Goal: Check status: Check status

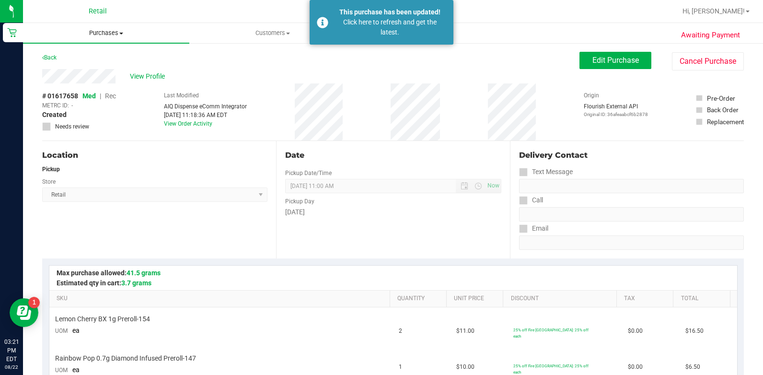
click at [104, 35] on span "Purchases" at bounding box center [106, 33] width 166 height 9
click at [95, 82] on li "All purchases" at bounding box center [106, 81] width 166 height 12
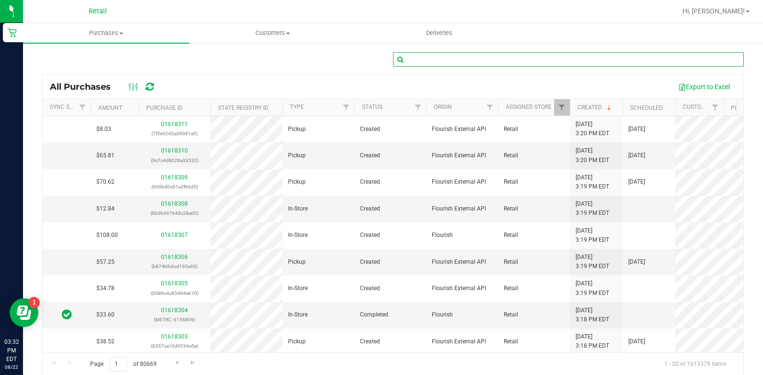
click at [499, 61] on input "text" at bounding box center [568, 59] width 351 height 14
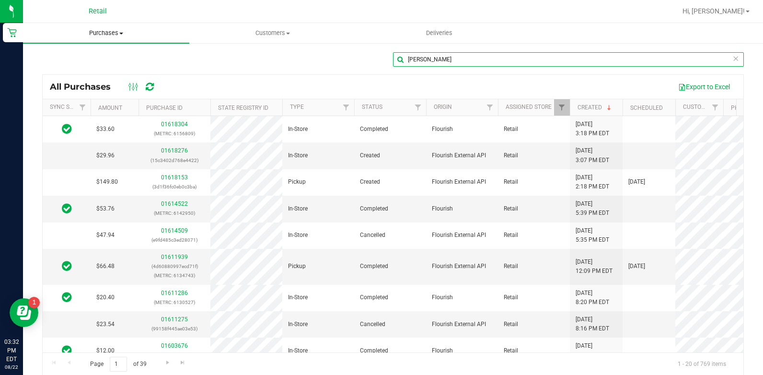
type input "[PERSON_NAME]"
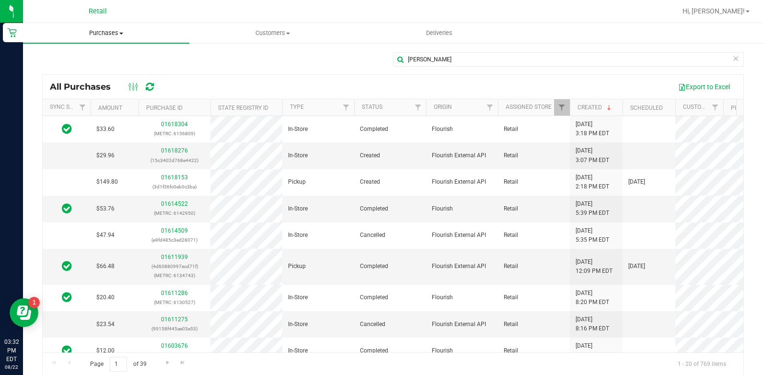
click at [118, 28] on uib-tab-heading "Purchases Summary of purchases Fulfillment All purchases" at bounding box center [106, 33] width 166 height 20
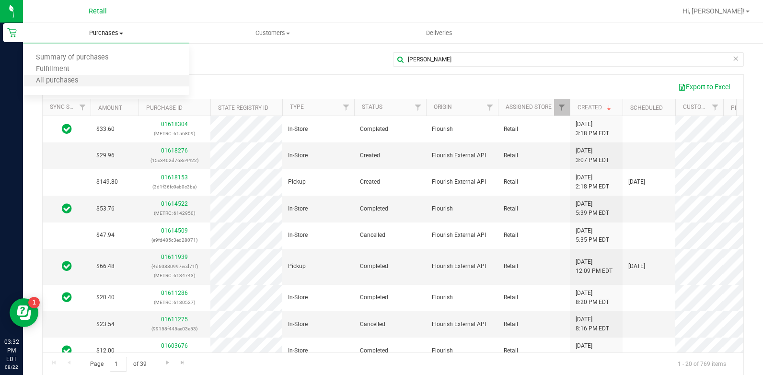
click at [115, 77] on li "All purchases" at bounding box center [106, 81] width 166 height 12
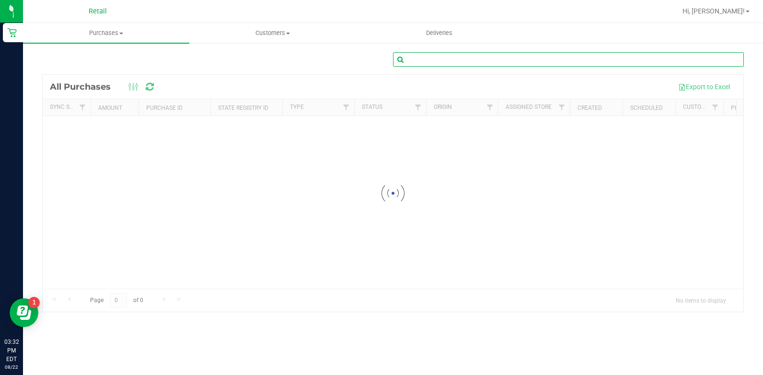
click at [441, 58] on input "text" at bounding box center [568, 59] width 351 height 14
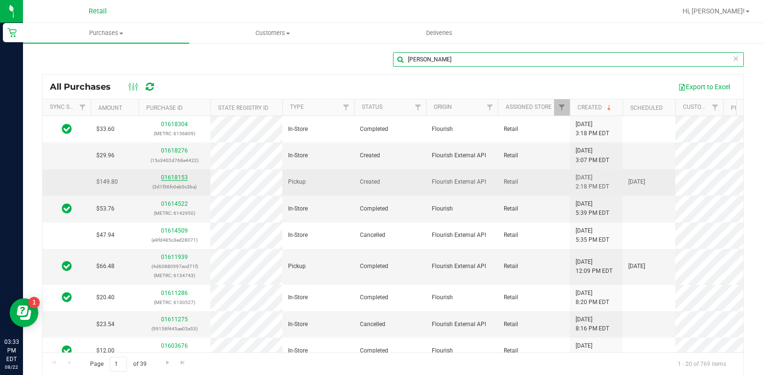
type input "[PERSON_NAME]"
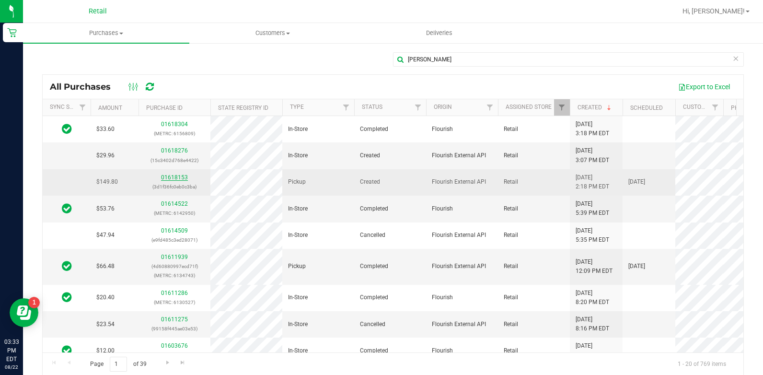
click at [182, 176] on link "01618153" at bounding box center [174, 177] width 27 height 7
